Goal: Find specific page/section: Find specific page/section

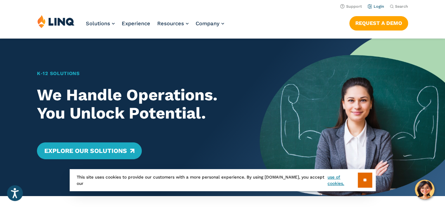
click at [379, 6] on link "Login" at bounding box center [375, 6] width 17 height 5
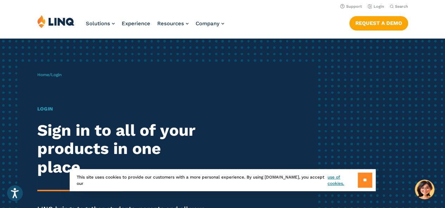
click at [362, 183] on input "**" at bounding box center [364, 180] width 14 height 15
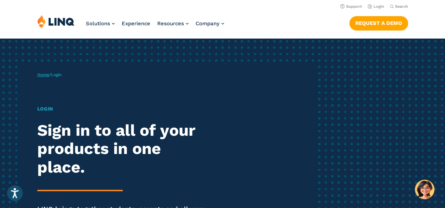
click at [46, 76] on link "Home" at bounding box center [43, 74] width 12 height 5
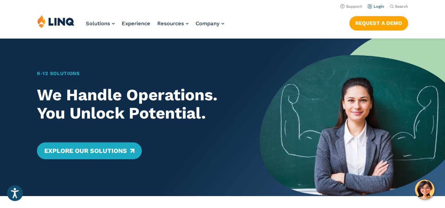
click at [378, 7] on link "Login" at bounding box center [375, 6] width 17 height 5
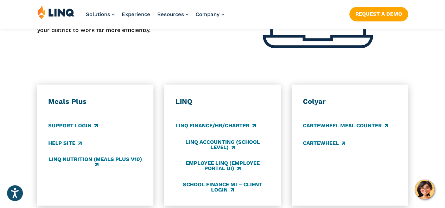
scroll to position [358, 0]
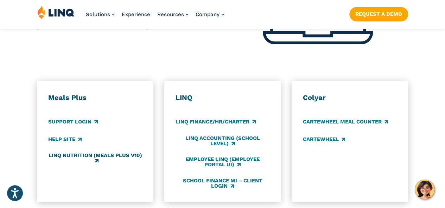
click at [77, 153] on link "LINQ Nutrition (Meals Plus v10)" at bounding box center [95, 159] width 94 height 12
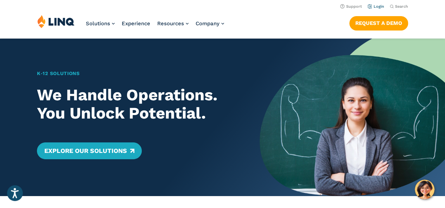
click at [380, 5] on link "Login" at bounding box center [375, 6] width 17 height 5
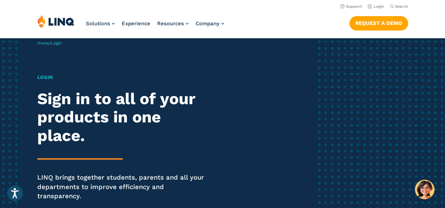
scroll to position [9, 0]
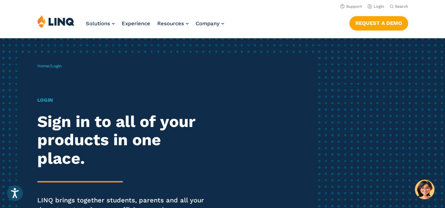
click at [49, 103] on h1 "Login" at bounding box center [122, 100] width 171 height 7
click at [116, 104] on div "Login Sign in to all of your products in one place. LINQ brings together studen…" at bounding box center [122, 170] width 171 height 147
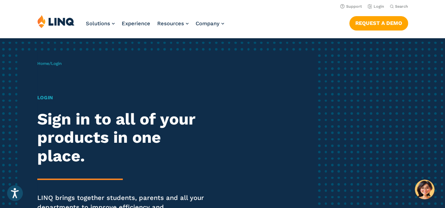
scroll to position [0, 0]
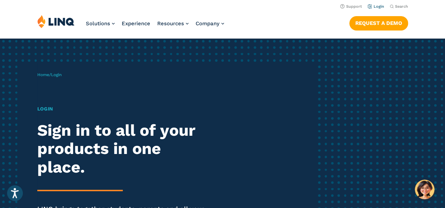
click at [370, 7] on link "Login" at bounding box center [375, 6] width 17 height 5
click at [376, 5] on link "Login" at bounding box center [375, 6] width 17 height 5
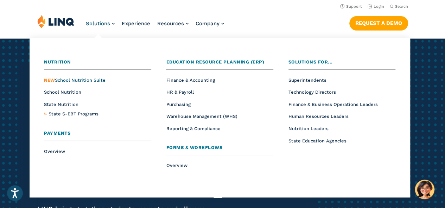
click at [83, 80] on span "NEW School Nutrition Suite" at bounding box center [74, 80] width 61 height 5
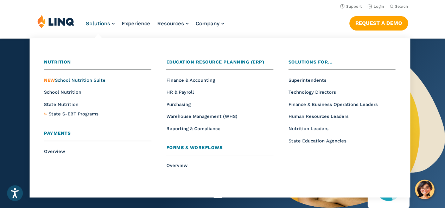
click at [69, 81] on span "NEW School Nutrition Suite" at bounding box center [74, 80] width 61 height 5
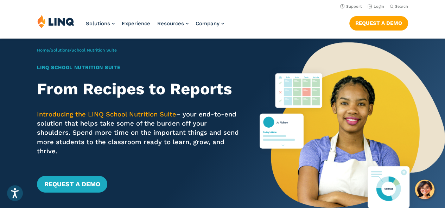
click at [41, 51] on link "Home" at bounding box center [43, 50] width 12 height 5
